Goal: Information Seeking & Learning: Learn about a topic

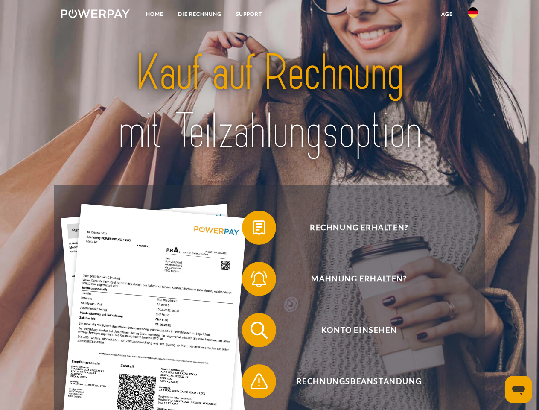
click at [95, 15] on img at bounding box center [95, 13] width 69 height 9
click at [473, 15] on img at bounding box center [473, 12] width 10 height 10
click at [447, 14] on link "agb" at bounding box center [447, 13] width 26 height 15
click at [253, 229] on span at bounding box center [246, 227] width 43 height 43
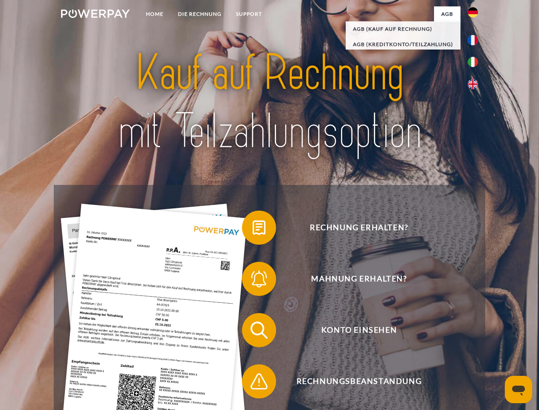
click at [253, 280] on div "Rechnung erhalten? Mahnung erhalten? Konto einsehen" at bounding box center [269, 355] width 431 height 341
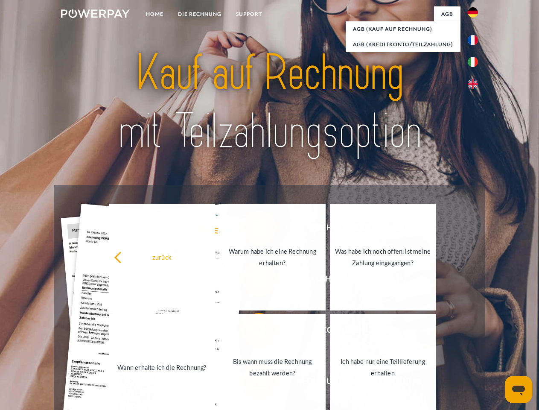
click at [253, 332] on link "Bis wann muss die Rechnung bezahlt werden?" at bounding box center [272, 367] width 106 height 107
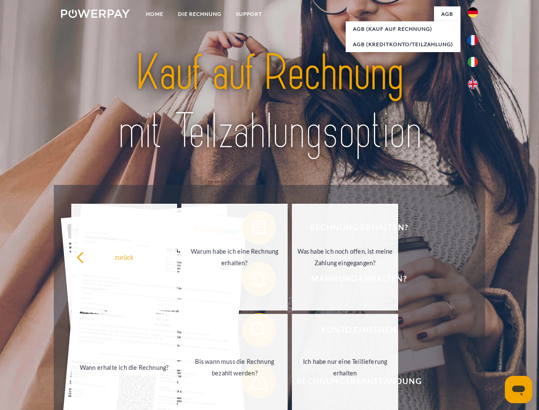
click at [253, 383] on span at bounding box center [246, 381] width 43 height 43
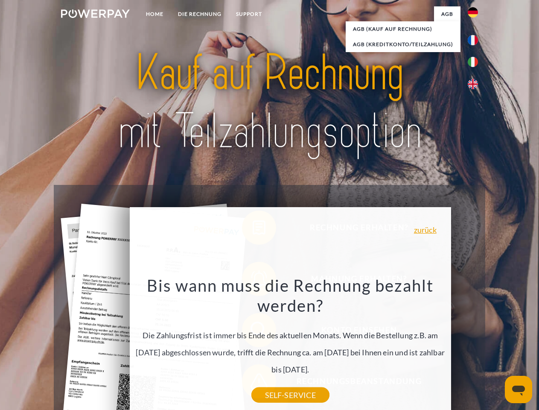
click at [519, 389] on icon "Messaging-Fenster öffnen" at bounding box center [518, 390] width 13 height 10
